Goal: Find specific page/section: Find specific page/section

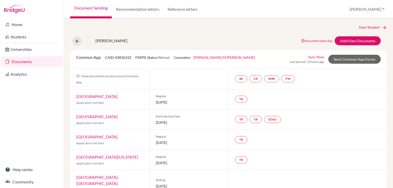
click at [13, 61] on link "Documents" at bounding box center [32, 62] width 62 height 10
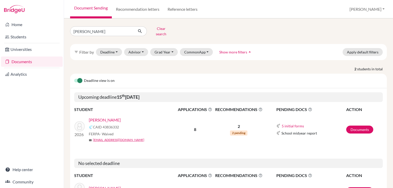
select select "10"
select select "11"
click at [105, 49] on button "Deadline - Select a date range Or double click for a single date selection Toda…" at bounding box center [109, 52] width 26 height 8
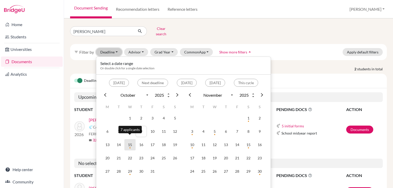
click at [128, 144] on td "15" at bounding box center [129, 144] width 11 height 11
click at [130, 141] on td "15" at bounding box center [129, 144] width 11 height 11
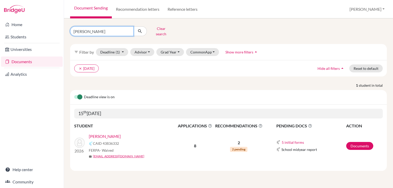
drag, startPoint x: 95, startPoint y: 30, endPoint x: 74, endPoint y: 27, distance: 21.1
click at [74, 27] on input "shrey" at bounding box center [102, 31] width 64 height 10
type input "s"
click at [133, 26] on button "submit" at bounding box center [140, 31] width 14 height 10
click at [141, 29] on icon "submit" at bounding box center [140, 31] width 5 height 5
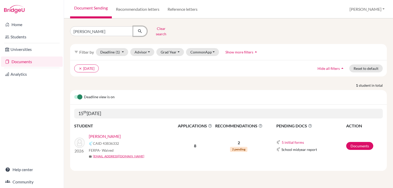
click at [138, 29] on icon "submit" at bounding box center [140, 31] width 5 height 5
click at [155, 29] on button "Clear search" at bounding box center [161, 31] width 28 height 13
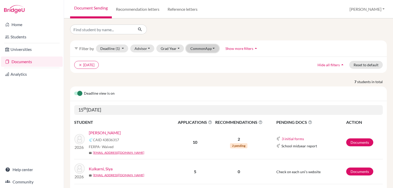
click at [200, 48] on button "CommonApp" at bounding box center [202, 49] width 33 height 8
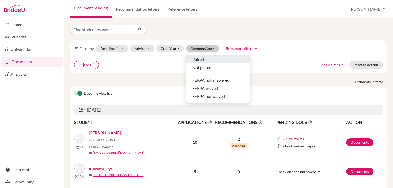
click at [197, 56] on button "Paired" at bounding box center [218, 59] width 64 height 8
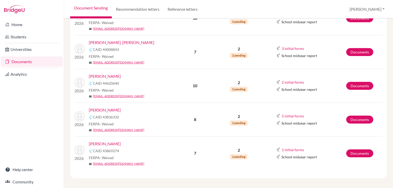
scroll to position [126, 0]
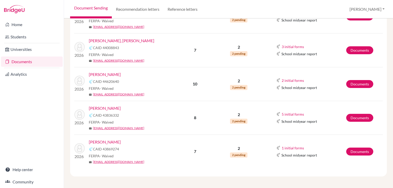
click at [111, 108] on link "[PERSON_NAME]" at bounding box center [105, 108] width 32 height 6
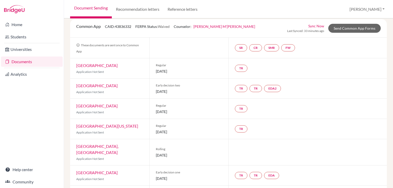
scroll to position [68, 0]
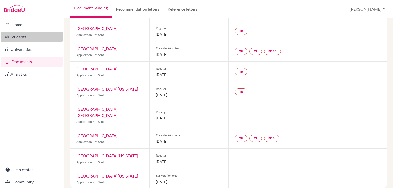
click at [23, 35] on link "Students" at bounding box center [32, 37] width 62 height 10
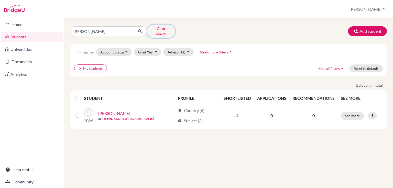
click at [153, 29] on button "Clear search" at bounding box center [161, 31] width 28 height 13
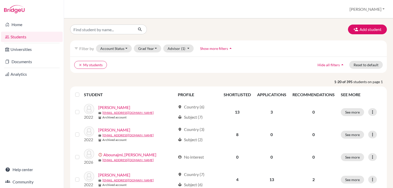
click at [13, 39] on link "Students" at bounding box center [32, 37] width 62 height 10
click at [17, 63] on link "Documents" at bounding box center [32, 62] width 62 height 10
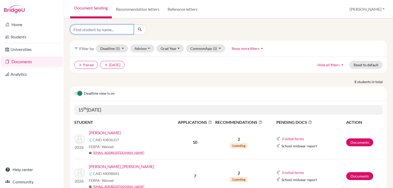
click at [83, 32] on input "Find student by name..." at bounding box center [102, 30] width 64 height 10
type input "rohan"
click at [141, 30] on icon "submit" at bounding box center [140, 29] width 5 height 5
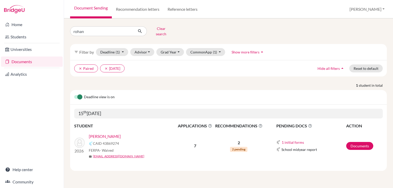
click at [110, 133] on link "Parasramka, Rohan" at bounding box center [105, 136] width 32 height 6
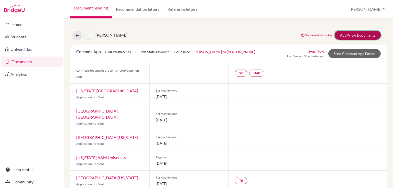
click at [342, 34] on link "Add/View Documents" at bounding box center [358, 35] width 46 height 9
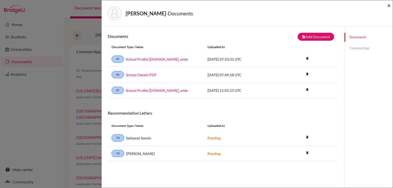
click at [388, 8] on span "×" at bounding box center [390, 5] width 4 height 7
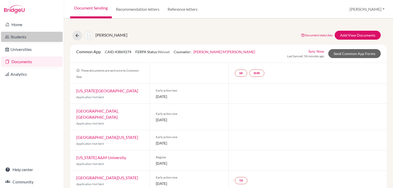
click at [25, 35] on link "Students" at bounding box center [32, 37] width 62 height 10
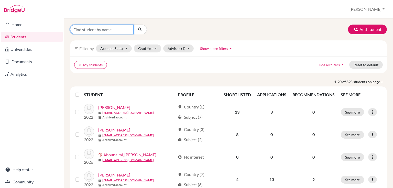
click at [83, 31] on input "Find student by name..." at bounding box center [102, 30] width 64 height 10
type input "rohan"
click button "submit" at bounding box center [140, 30] width 14 height 10
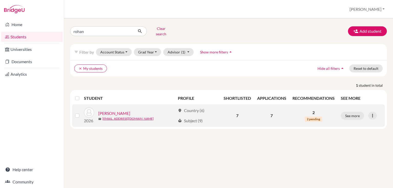
click at [114, 110] on link "[PERSON_NAME]" at bounding box center [114, 113] width 32 height 6
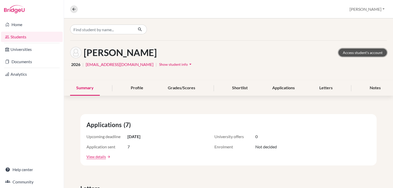
click at [349, 52] on link "Access student's account" at bounding box center [363, 53] width 48 height 8
